Goal: Communication & Community: Answer question/provide support

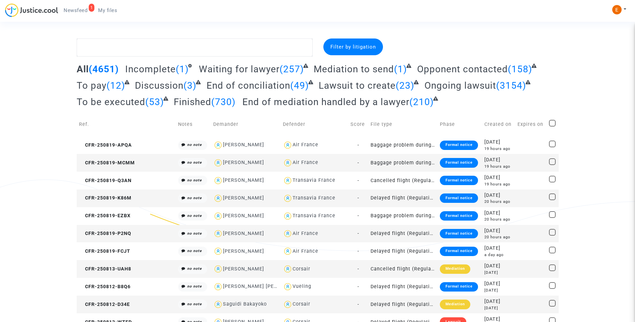
drag, startPoint x: 0, startPoint y: 0, endPoint x: 171, endPoint y: 46, distance: 176.6
click at [83, 13] on span "Newsfeed" at bounding box center [76, 10] width 24 height 6
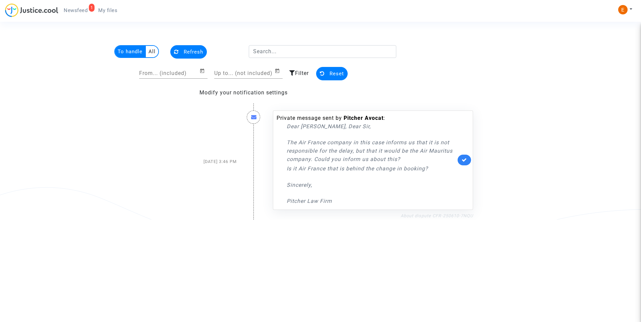
click at [458, 216] on link "About dispute CFR-250610-7NQU" at bounding box center [436, 215] width 72 height 5
click at [470, 158] on link at bounding box center [463, 160] width 13 height 11
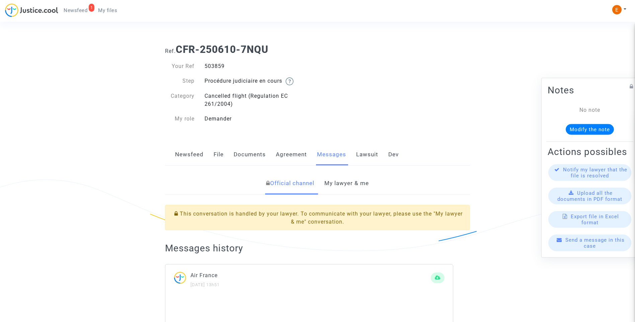
click at [222, 66] on div "503859" at bounding box center [259, 66] width 118 height 8
copy div "503859"
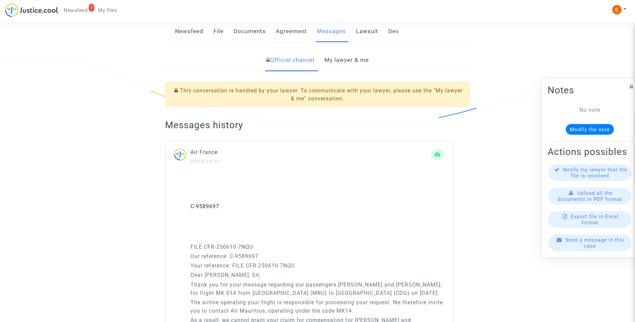
scroll to position [34, 0]
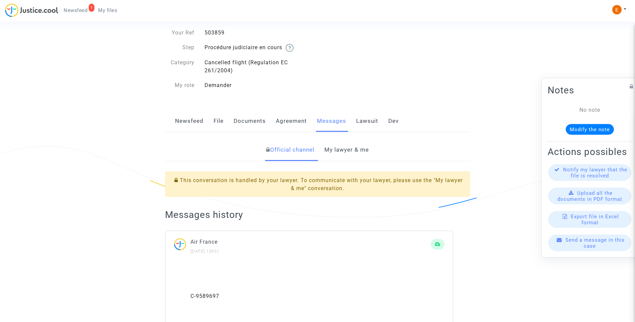
drag, startPoint x: 347, startPoint y: 146, endPoint x: 382, endPoint y: 155, distance: 36.0
click at [347, 146] on link "My lawyer & me" at bounding box center [347, 150] width 45 height 22
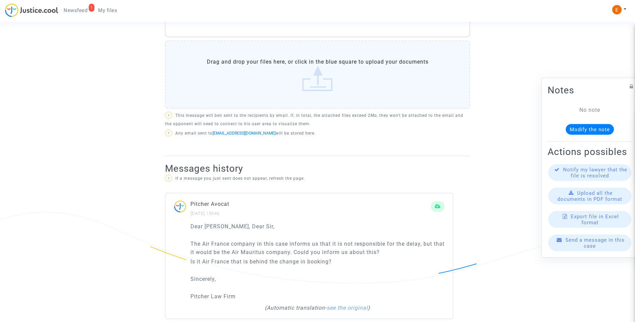
scroll to position [331, 0]
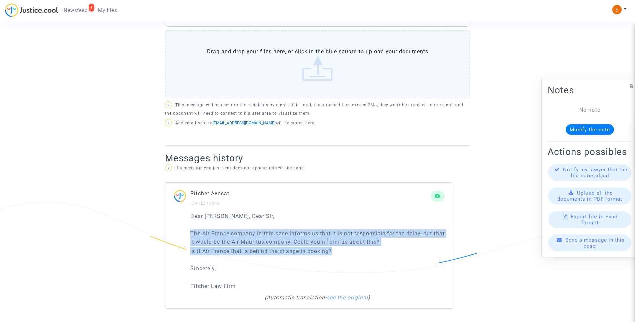
drag, startPoint x: 343, startPoint y: 252, endPoint x: 144, endPoint y: 230, distance: 199.9
click at [144, 230] on ng-component "Ref. CFR-250610-7NQU Your Ref 503859 Step Procédure judiciaire en cours Categor…" at bounding box center [318, 14] width 482 height 615
drag, startPoint x: 144, startPoint y: 230, endPoint x: 227, endPoint y: 232, distance: 82.4
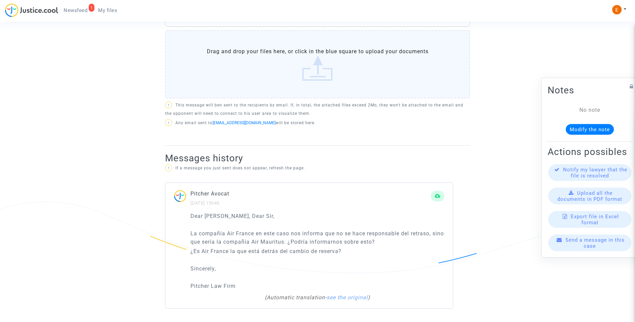
click at [302, 222] on div "Dear [PERSON_NAME], Dear Sir, La compañía Air France en este caso nos informa q…" at bounding box center [318, 251] width 254 height 79
click at [326, 81] on label "Drag and drop your files here, or click in the blue square to upload your docum…" at bounding box center [317, 64] width 305 height 68
click at [0, 0] on input "Drag and drop your files here, or click in the blue square to upload your docum…" at bounding box center [0, 0] width 0 height 0
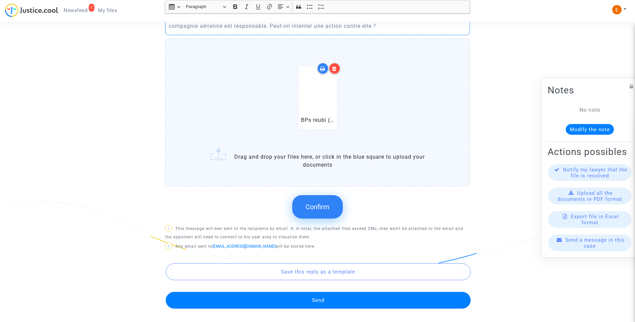
drag, startPoint x: 328, startPoint y: 211, endPoint x: 394, endPoint y: 199, distance: 67.9
click at [328, 211] on button "Confirm" at bounding box center [317, 206] width 51 height 23
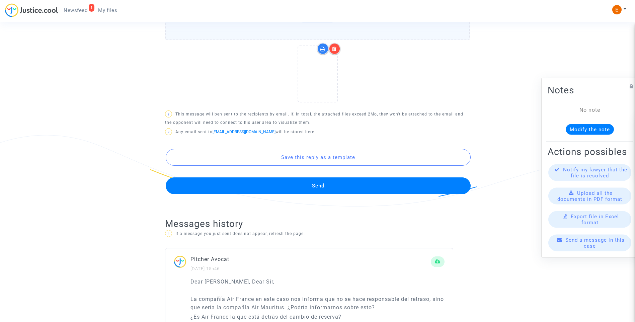
scroll to position [263, 0]
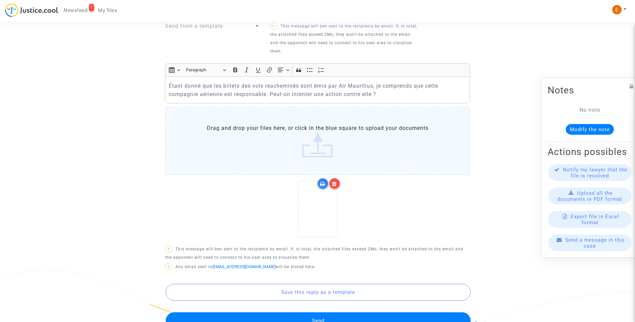
click at [338, 316] on button "Send" at bounding box center [318, 321] width 305 height 17
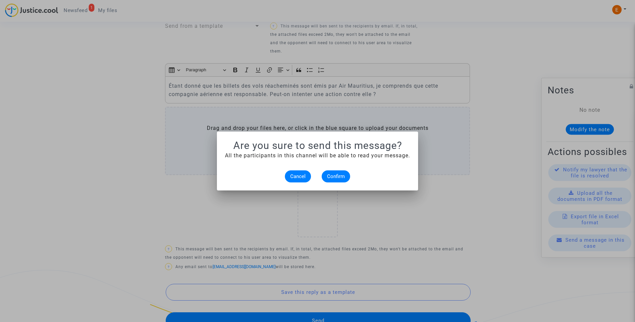
scroll to position [0, 0]
click at [340, 170] on alert-dialogs "Are you sure to send this message? All the participants in this channel will be…" at bounding box center [317, 161] width 185 height 43
click at [340, 172] on button "Confirm" at bounding box center [336, 177] width 28 height 12
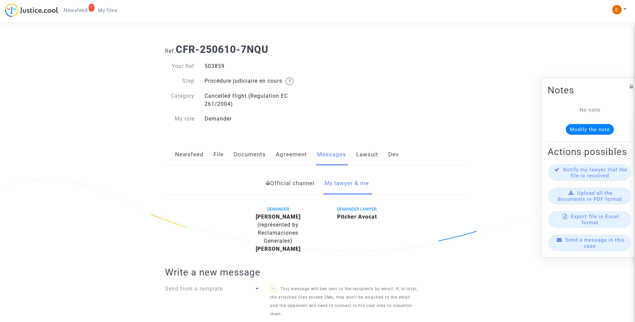
scroll to position [263, 0]
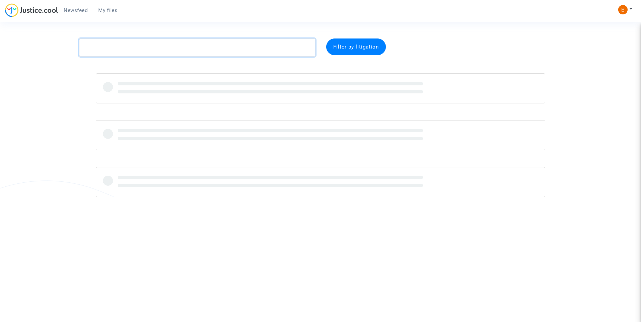
paste textarea "Kamayou Happi"
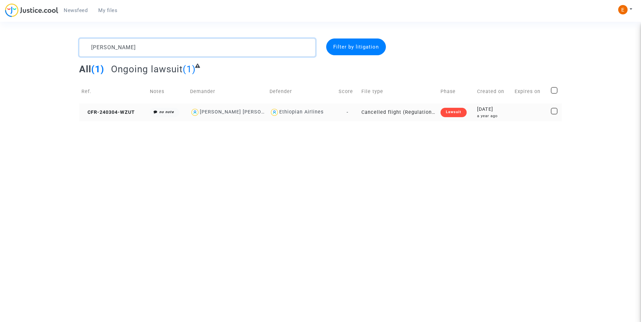
type textarea "Kamayou Happi"
click at [458, 110] on div "Lawsuit" at bounding box center [453, 112] width 26 height 9
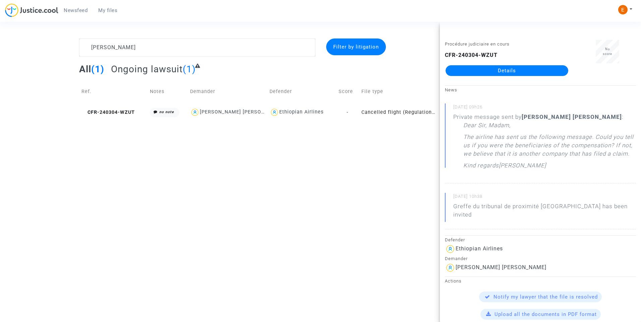
click at [511, 71] on link "Details" at bounding box center [506, 70] width 123 height 11
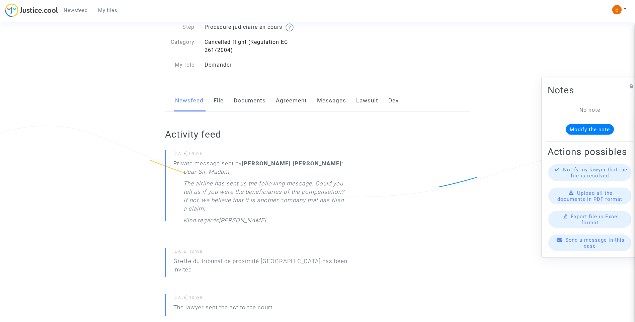
scroll to position [34, 0]
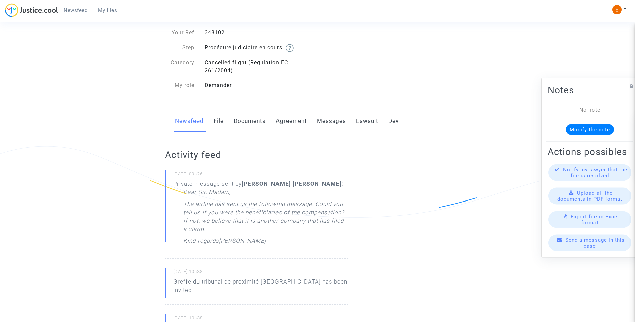
click at [337, 123] on link "Messages" at bounding box center [331, 121] width 29 height 22
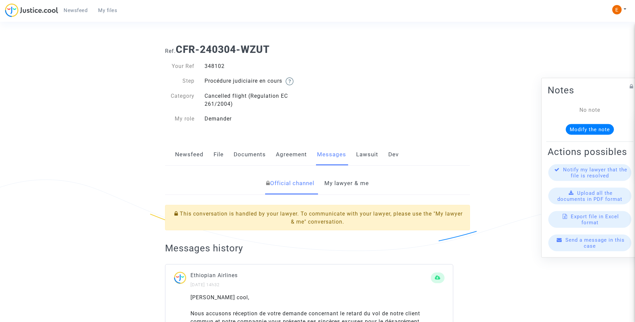
click at [352, 181] on link "My lawyer & me" at bounding box center [347, 184] width 45 height 22
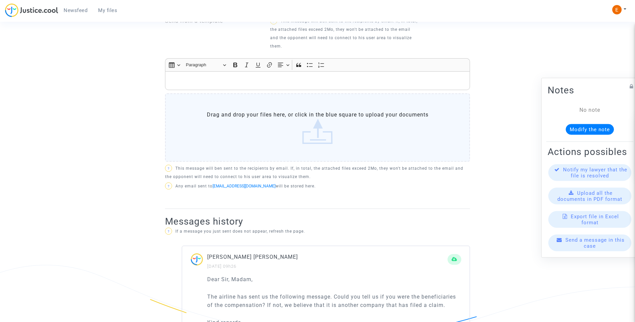
scroll to position [371, 0]
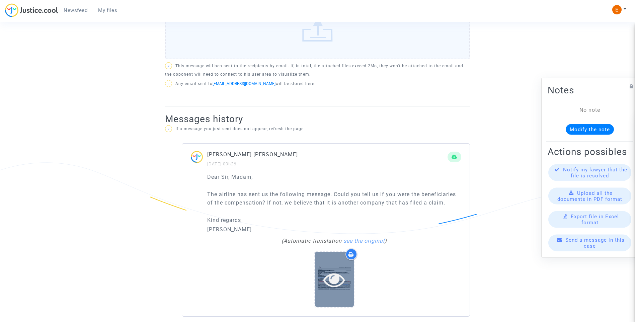
click at [342, 273] on icon at bounding box center [335, 279] width 22 height 21
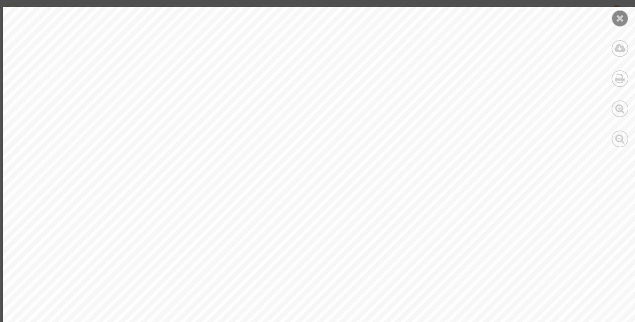
click at [614, 20] on div at bounding box center [620, 18] width 17 height 17
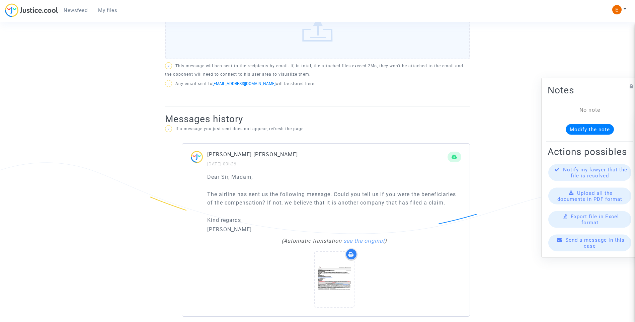
click at [105, 12] on span "My files" at bounding box center [107, 10] width 19 height 6
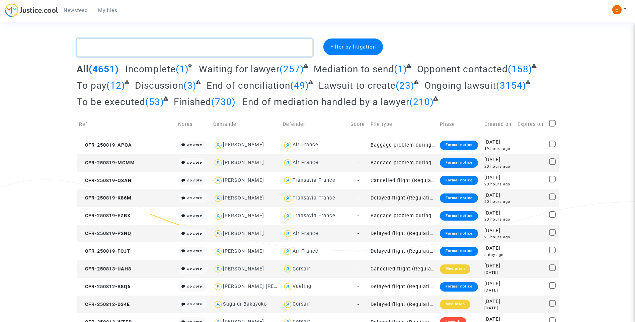
paste textarea "Perez"
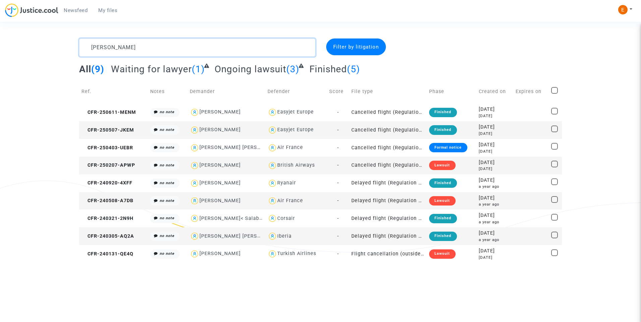
type textarea "Perez"
click at [435, 166] on div "Lawsuit" at bounding box center [442, 165] width 26 height 9
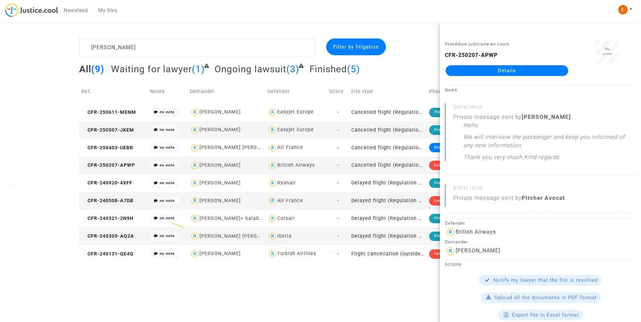
click at [517, 75] on link "Details" at bounding box center [506, 70] width 123 height 11
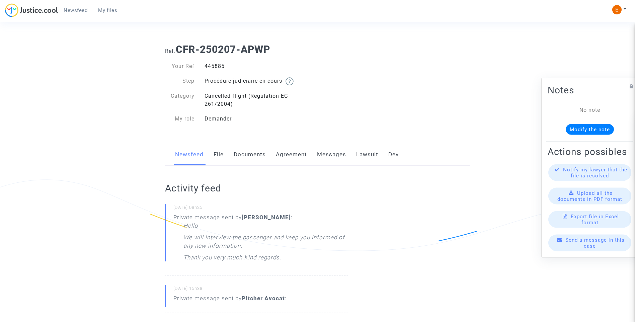
click at [335, 157] on link "Messages" at bounding box center [331, 155] width 29 height 22
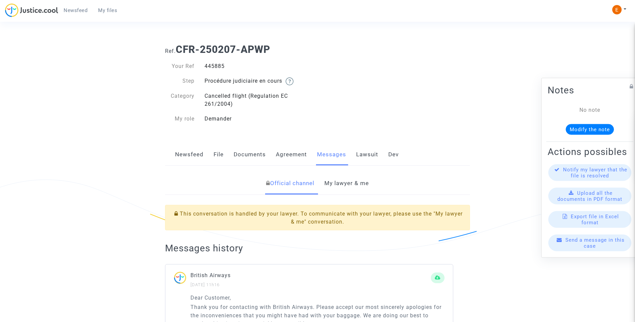
click at [340, 186] on link "My lawyer & me" at bounding box center [347, 184] width 45 height 22
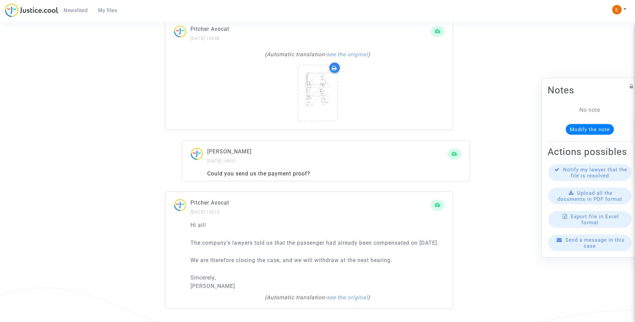
scroll to position [507, 0]
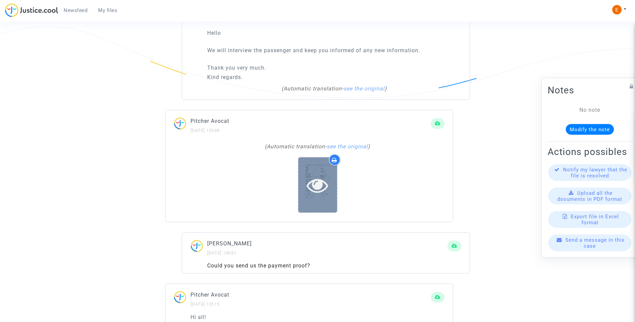
click at [305, 202] on div at bounding box center [317, 184] width 39 height 55
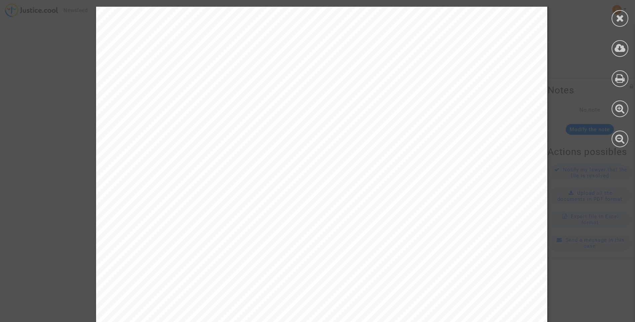
scroll to position [34, 0]
click at [617, 20] on icon at bounding box center [620, 18] width 8 height 10
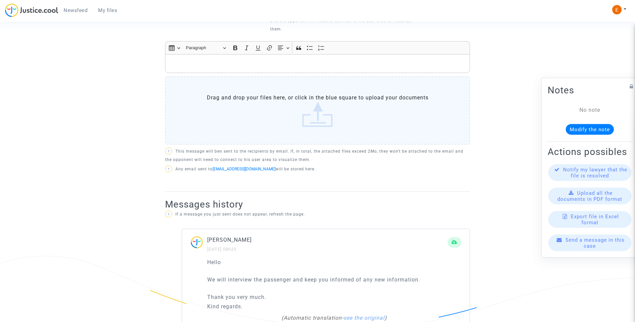
scroll to position [239, 0]
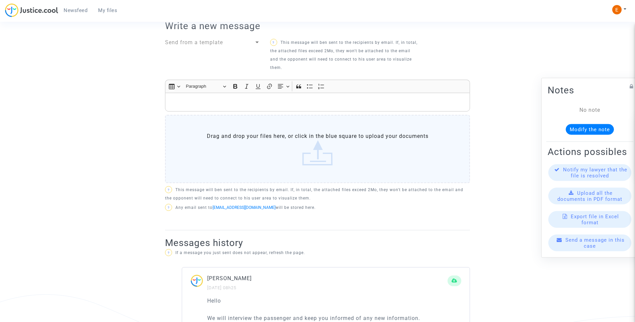
click at [215, 103] on p "Rich Text Editor, main" at bounding box center [318, 102] width 298 height 8
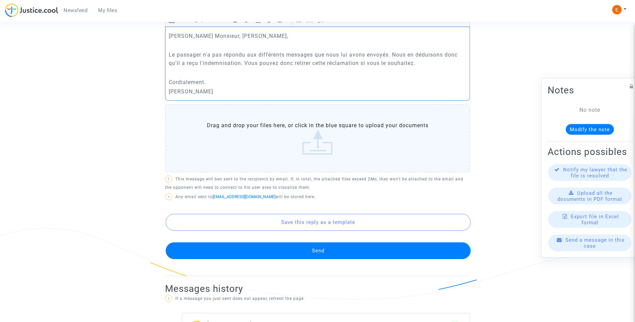
scroll to position [306, 0]
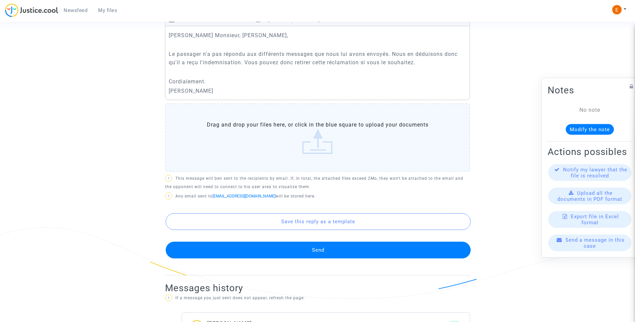
click at [342, 249] on button "Send" at bounding box center [318, 250] width 305 height 17
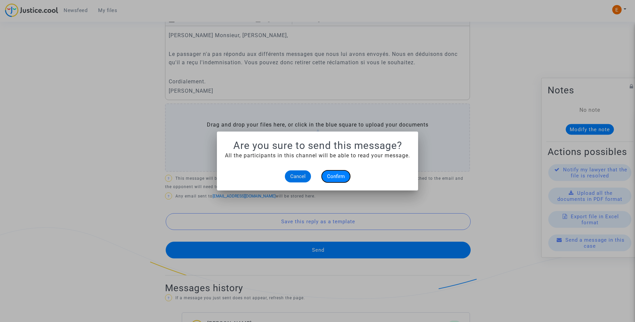
click at [339, 180] on button "Confirm" at bounding box center [336, 177] width 28 height 12
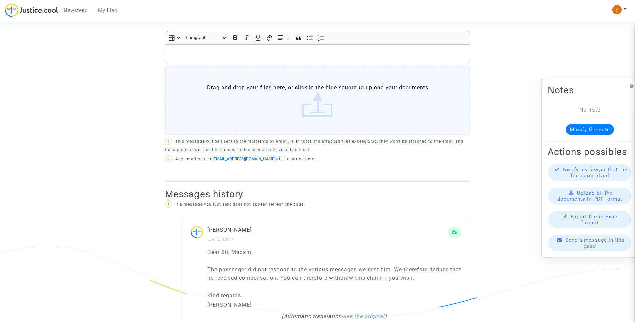
scroll to position [272, 0]
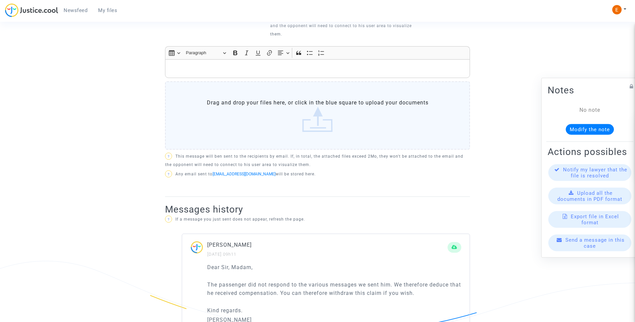
click at [218, 73] on div "Rich Text Editor, main" at bounding box center [317, 68] width 305 height 19
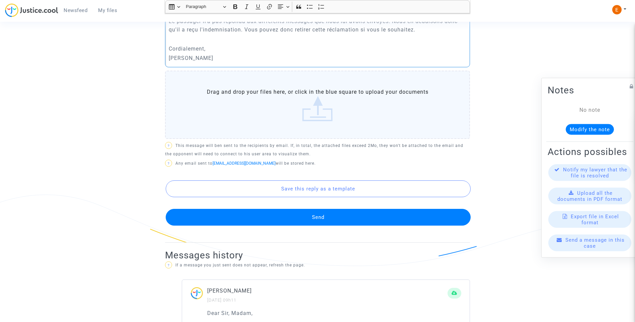
scroll to position [339, 0]
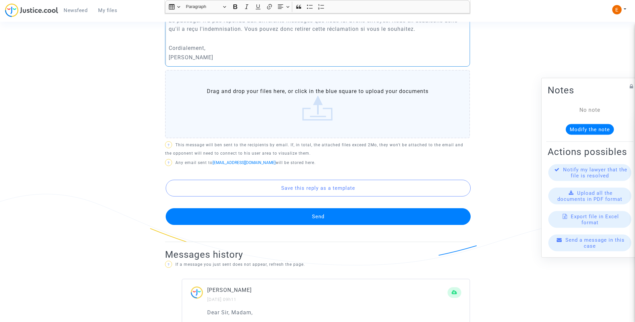
click at [347, 222] on button "Send" at bounding box center [318, 216] width 305 height 17
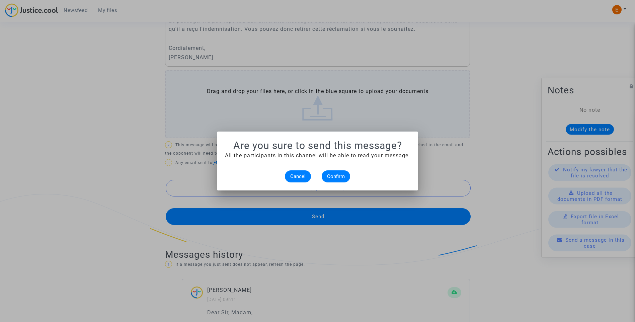
scroll to position [0, 0]
click at [344, 180] on button "Confirm" at bounding box center [336, 177] width 28 height 12
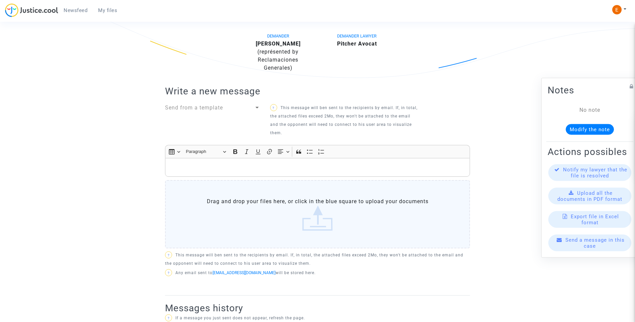
scroll to position [172, 0]
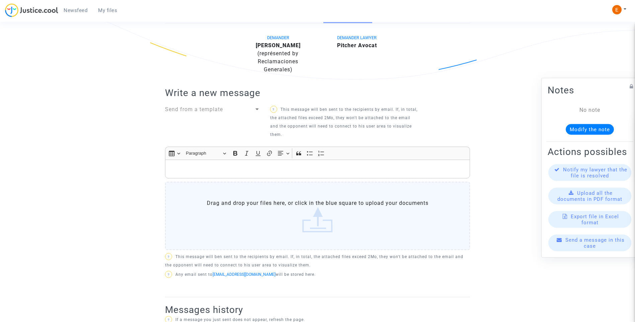
click at [260, 109] on div "Send from a template" at bounding box center [212, 123] width 105 height 35
click at [259, 109] on div at bounding box center [257, 110] width 3 height 2
drag, startPoint x: 214, startPoint y: 111, endPoint x: 96, endPoint y: 127, distance: 118.3
click at [96, 127] on div at bounding box center [317, 161] width 635 height 322
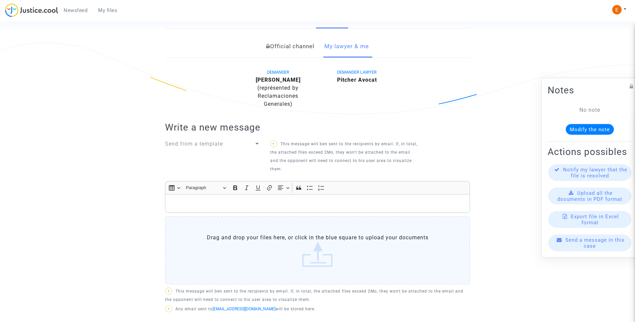
scroll to position [0, 0]
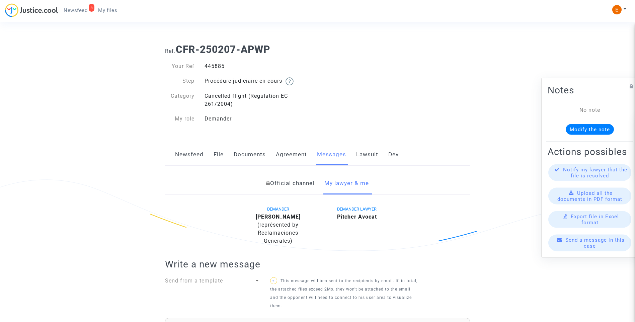
click at [112, 11] on span "My files" at bounding box center [107, 10] width 19 height 6
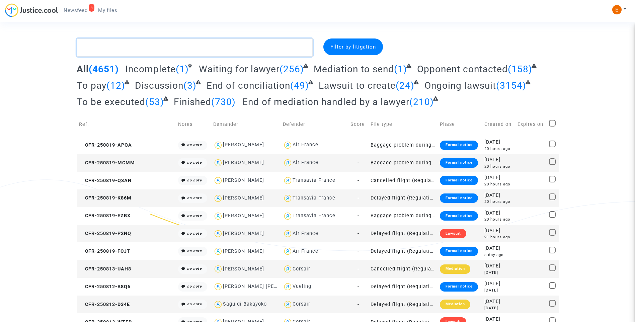
paste textarea "Sahouri"
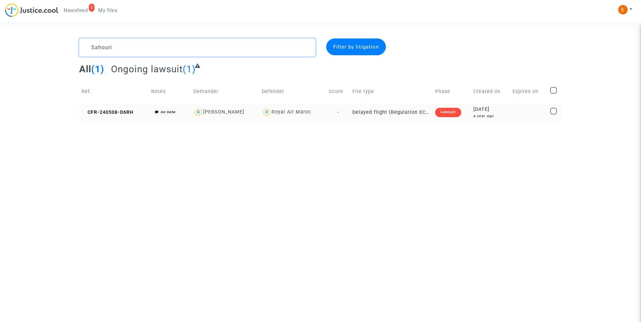
type textarea "Sahouri"
click at [453, 111] on div "Lawsuit" at bounding box center [448, 112] width 26 height 9
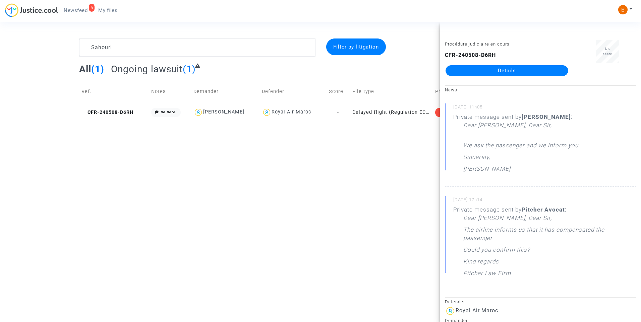
click at [503, 72] on link "Details" at bounding box center [506, 70] width 123 height 11
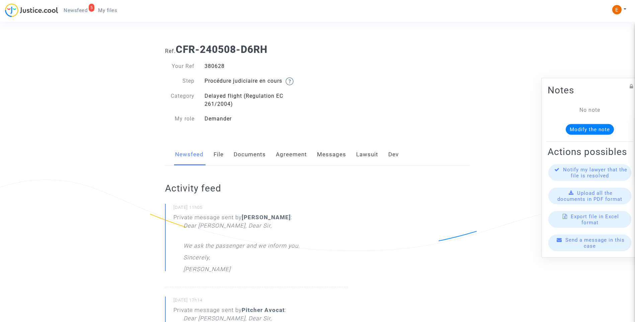
click at [370, 152] on link "Lawsuit" at bounding box center [367, 155] width 22 height 22
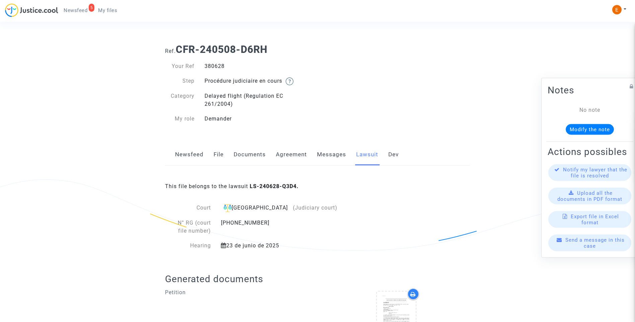
click at [331, 159] on link "Messages" at bounding box center [331, 155] width 29 height 22
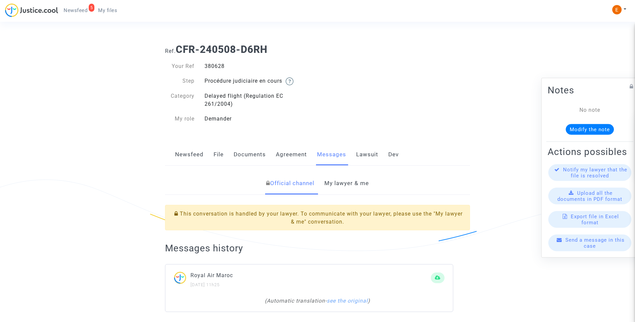
click at [347, 189] on link "My lawyer & me" at bounding box center [347, 184] width 45 height 22
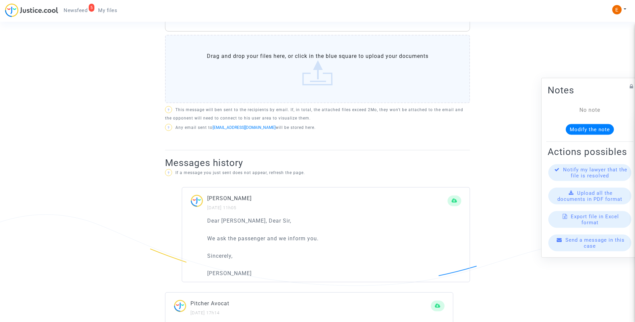
scroll to position [259, 0]
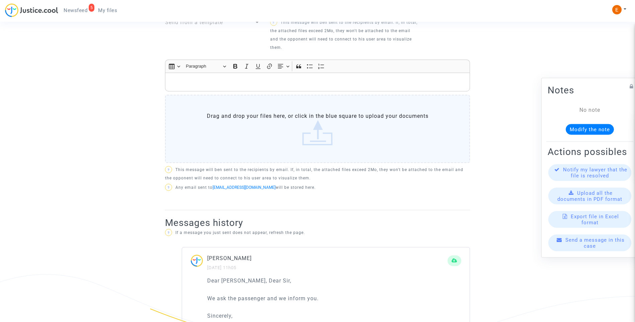
click at [215, 84] on p "Rich Text Editor, main" at bounding box center [318, 82] width 298 height 8
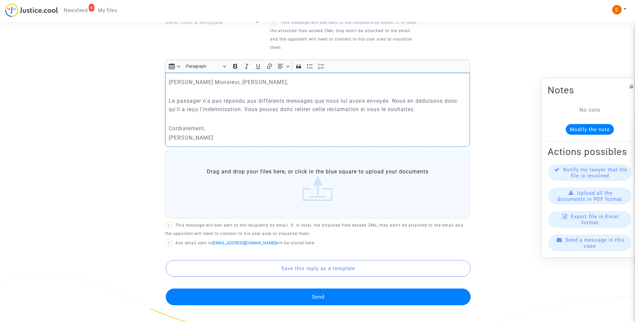
click at [339, 304] on button "Send" at bounding box center [318, 297] width 305 height 17
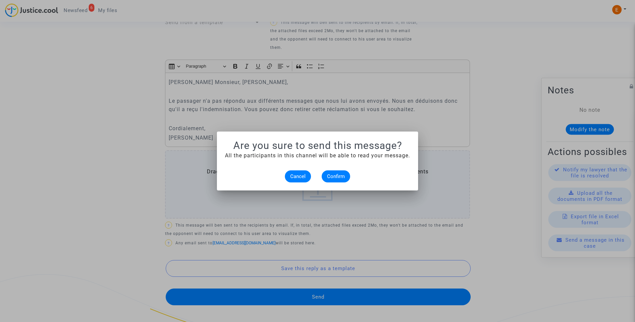
scroll to position [0, 0]
click at [334, 178] on span "Confirm" at bounding box center [336, 177] width 18 height 6
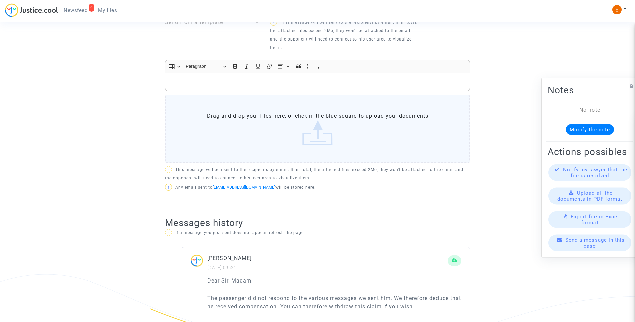
click at [102, 13] on span "My files" at bounding box center [107, 10] width 19 height 6
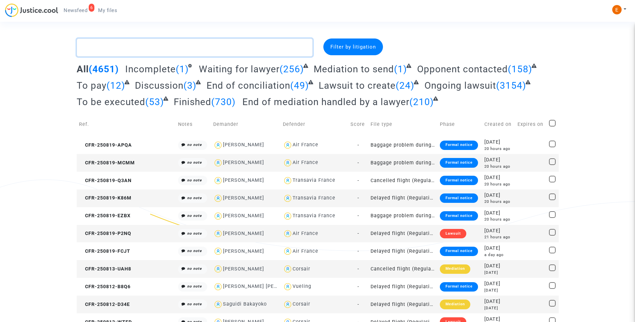
paste textarea "Moulet"
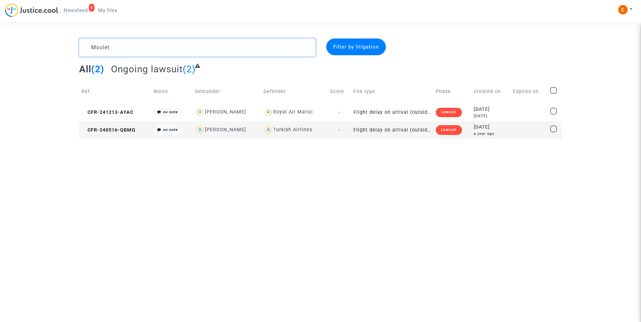
type textarea "Moulet"
click at [451, 133] on div "Lawsuit" at bounding box center [449, 129] width 26 height 9
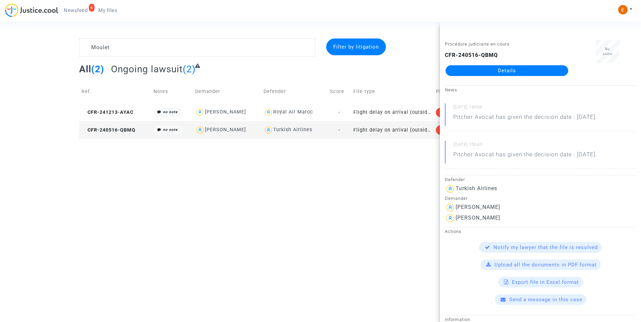
click at [514, 69] on link "Details" at bounding box center [506, 70] width 123 height 11
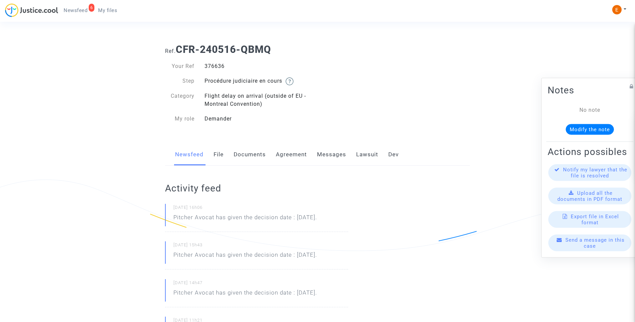
click at [340, 154] on link "Messages" at bounding box center [331, 155] width 29 height 22
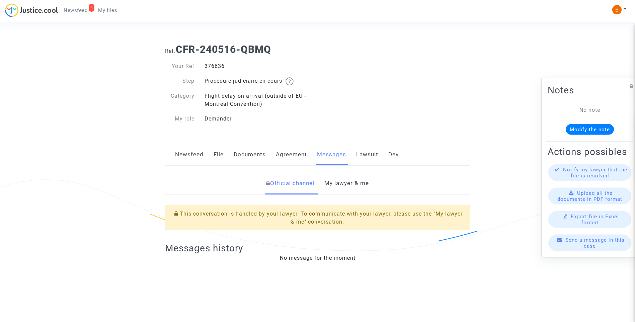
click at [340, 188] on link "My lawyer & me" at bounding box center [347, 184] width 45 height 22
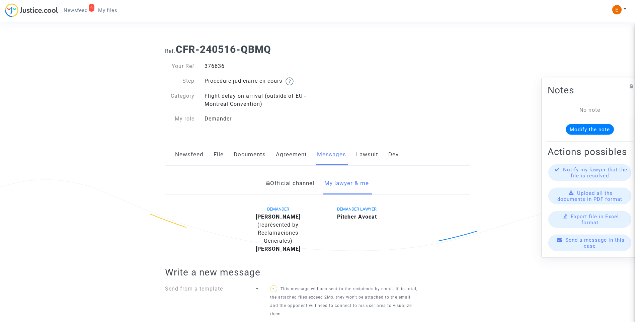
drag, startPoint x: 352, startPoint y: 157, endPoint x: 359, endPoint y: 159, distance: 7.0
click at [353, 157] on div "Newsfeed File Documents Agreement Messages Lawsuit Dev" at bounding box center [317, 155] width 305 height 22
click at [360, 159] on link "Lawsuit" at bounding box center [367, 155] width 22 height 22
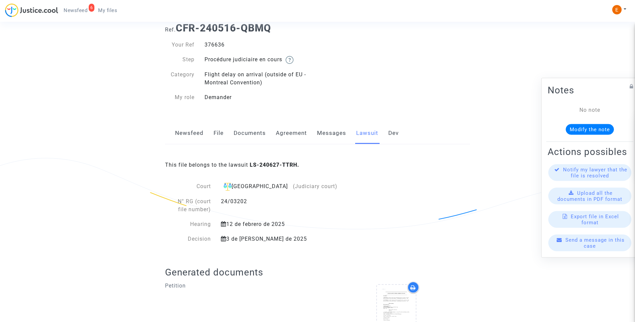
scroll to position [66, 0]
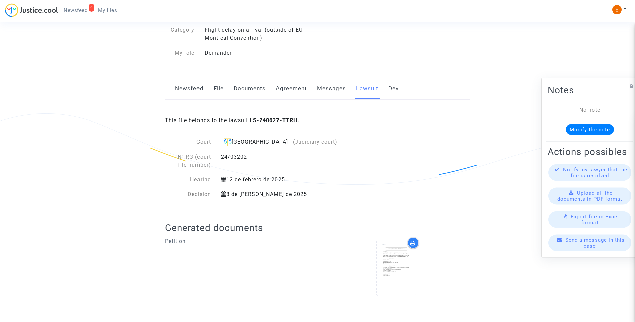
click at [90, 11] on div "6" at bounding box center [92, 8] width 6 height 8
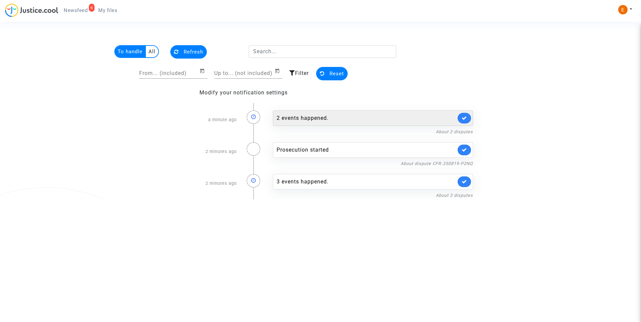
click at [317, 115] on div "2 events happened." at bounding box center [365, 118] width 179 height 8
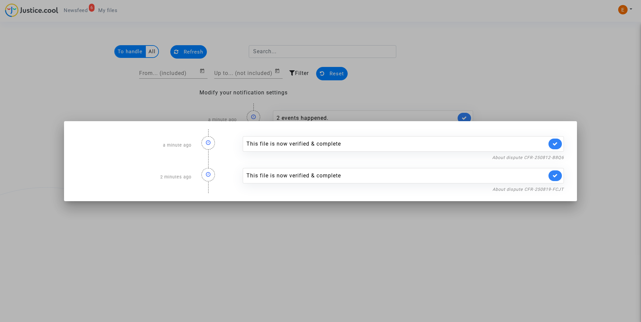
click at [488, 69] on div at bounding box center [320, 161] width 641 height 322
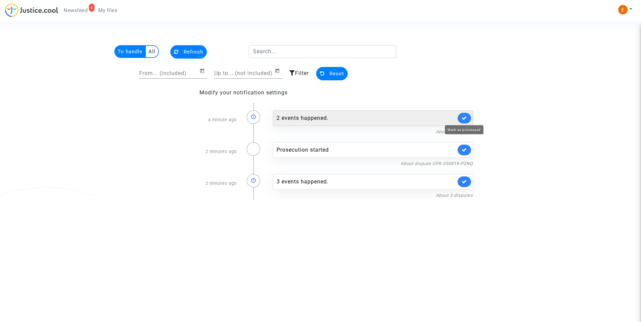
click at [463, 116] on icon at bounding box center [463, 118] width 5 height 5
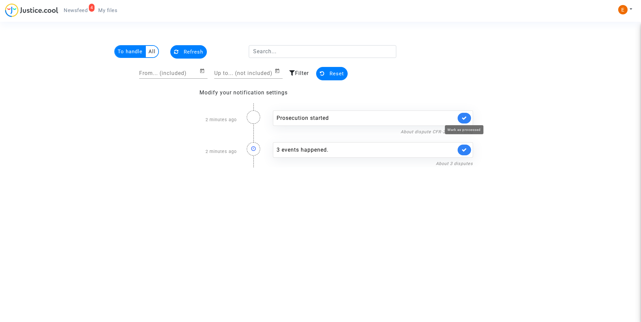
click at [464, 116] on icon at bounding box center [463, 118] width 5 height 5
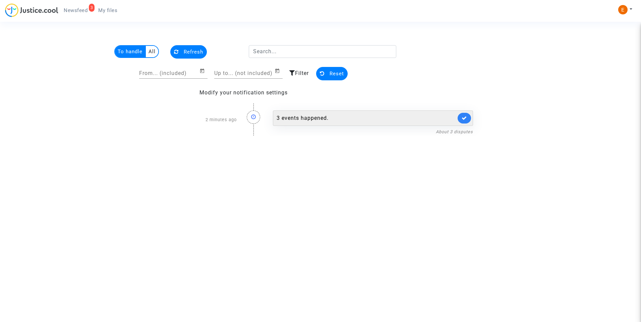
click at [291, 121] on div "3 events happened." at bounding box center [365, 118] width 179 height 8
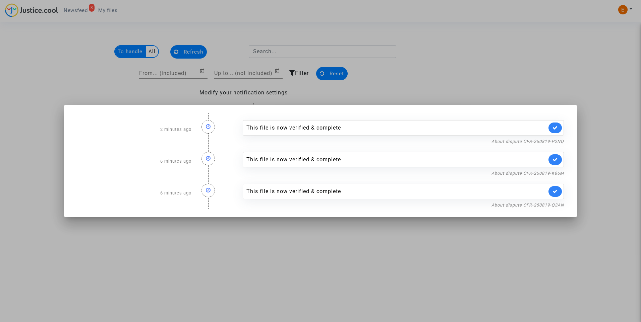
drag, startPoint x: 440, startPoint y: 75, endPoint x: 445, endPoint y: 88, distance: 13.7
click at [440, 75] on div at bounding box center [320, 161] width 641 height 322
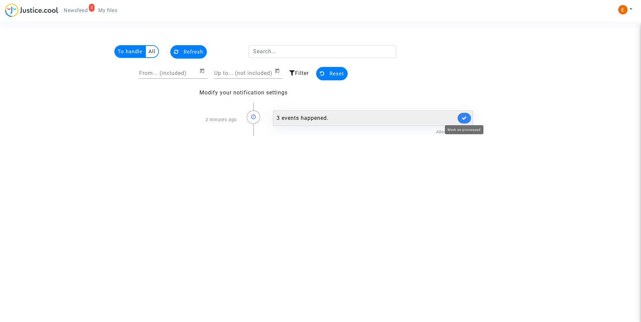
click at [464, 119] on icon at bounding box center [463, 118] width 5 height 5
